Goal: Transaction & Acquisition: Purchase product/service

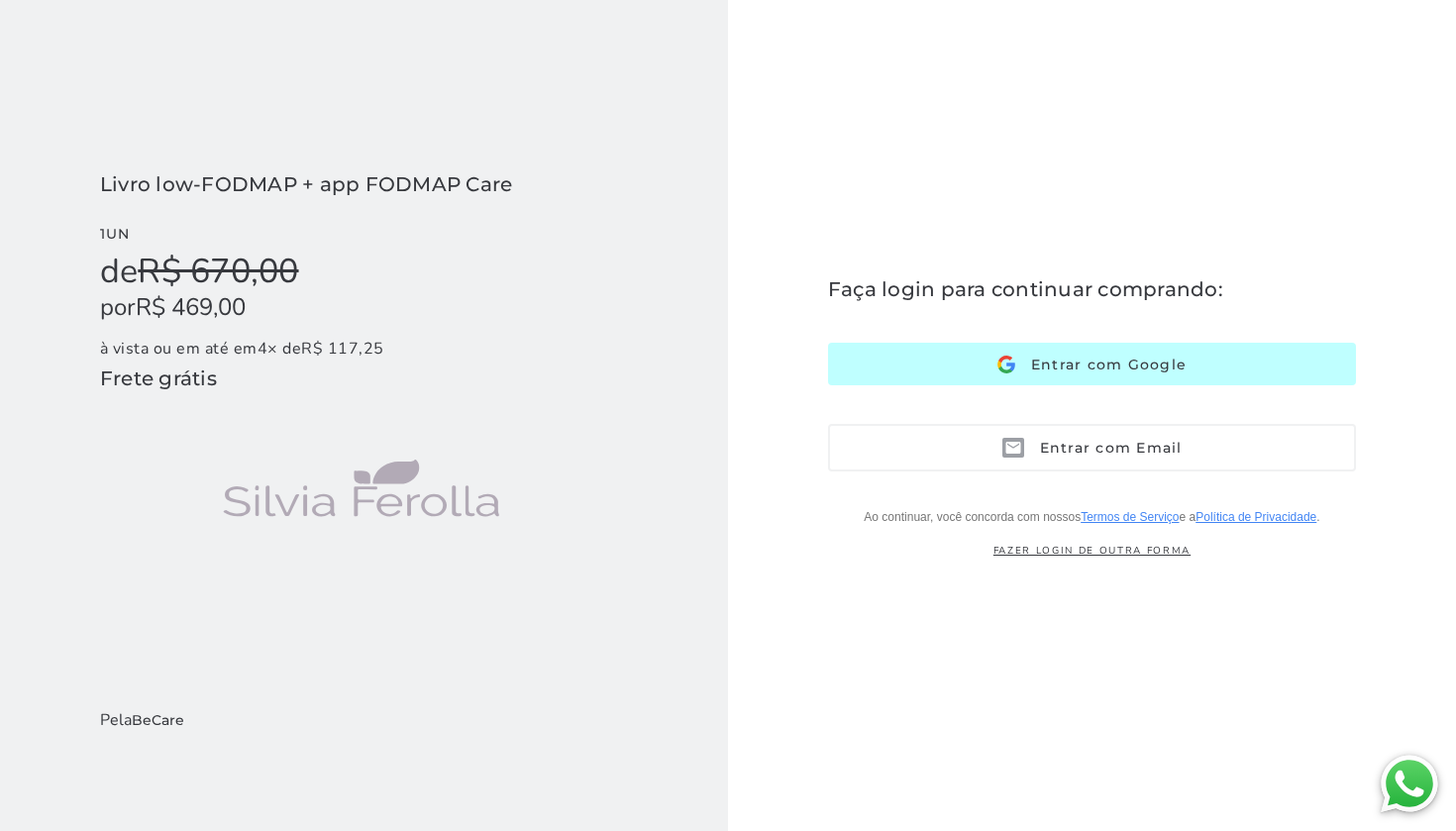
click at [987, 369] on button "Entrar com Google Google" at bounding box center [1092, 364] width 528 height 43
